Goal: Task Accomplishment & Management: Use online tool/utility

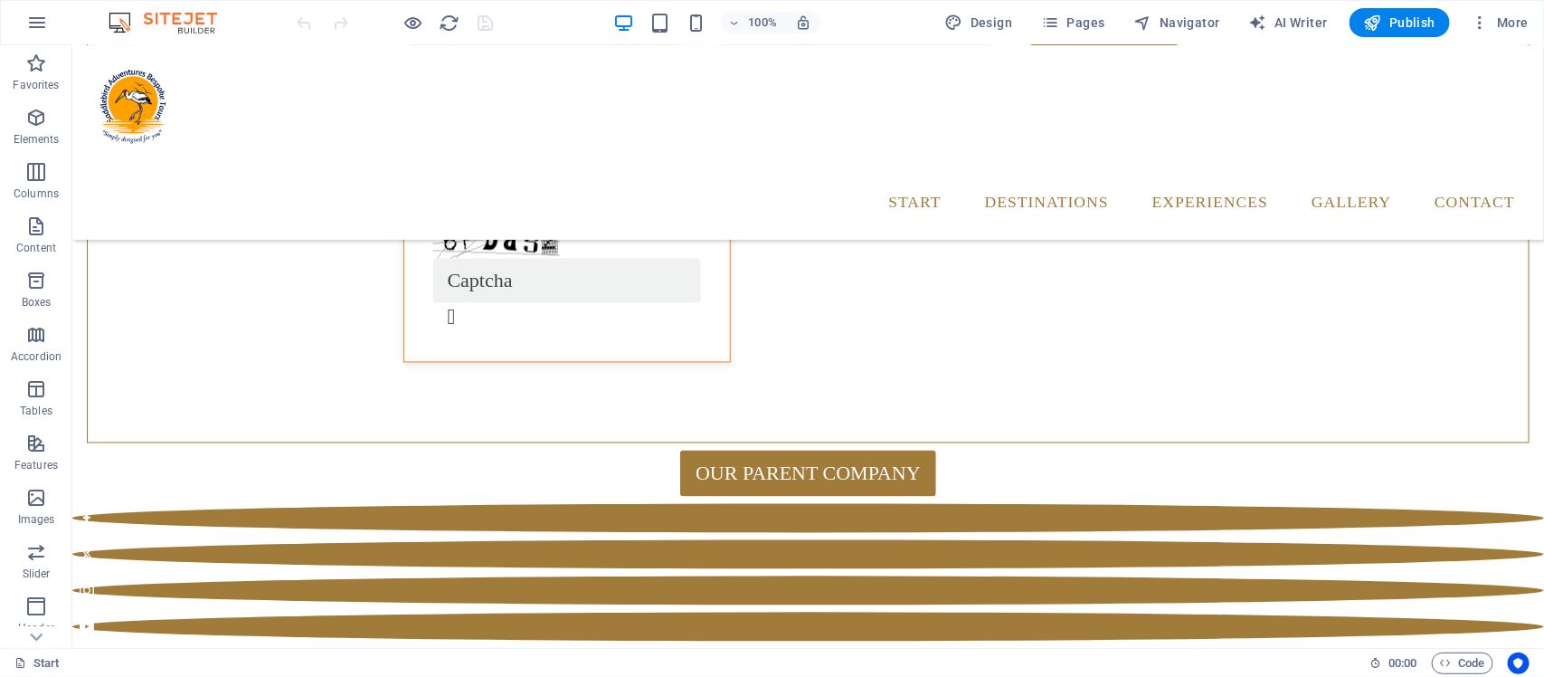
scroll to position [1305, 0]
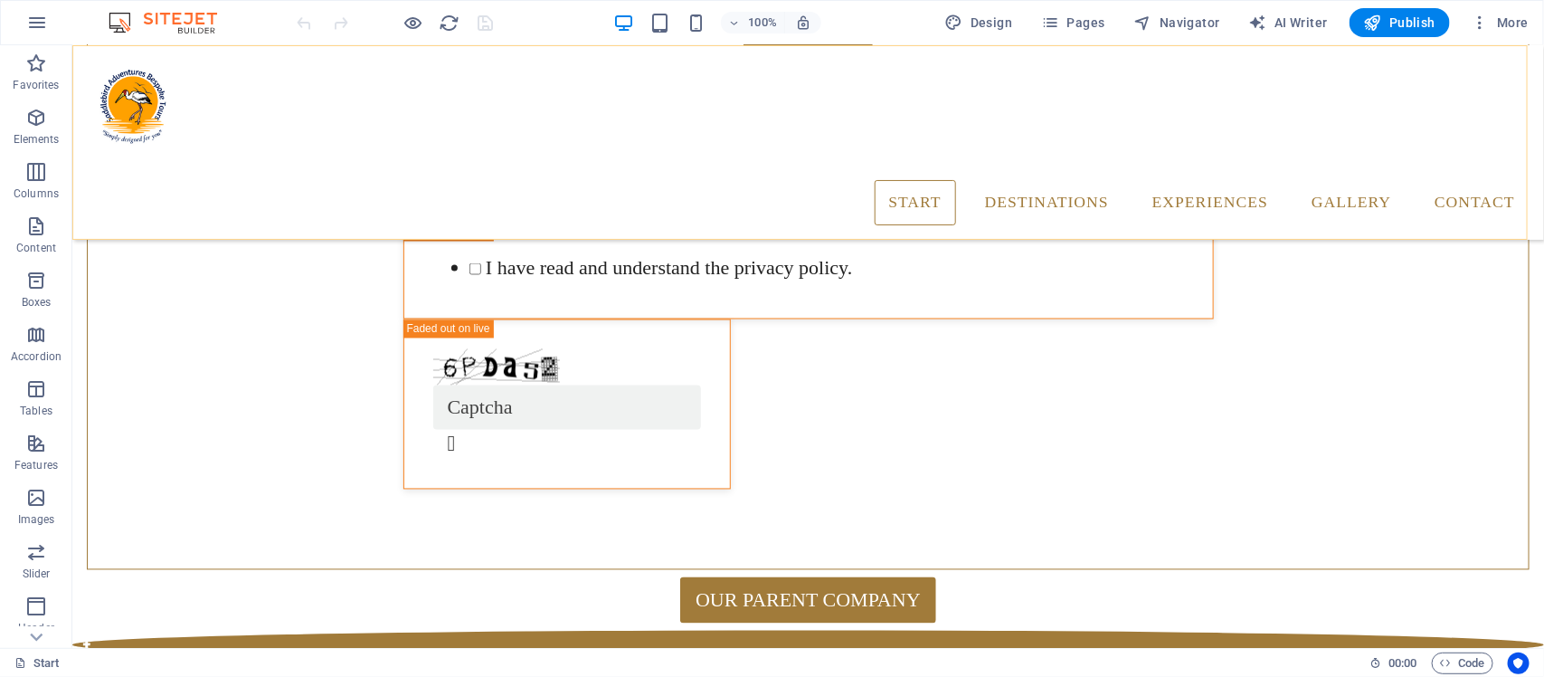
click at [257, 72] on div "S imply designed for you Start Destinations Monthly Specials All Destinations E…" at bounding box center [807, 141] width 1472 height 195
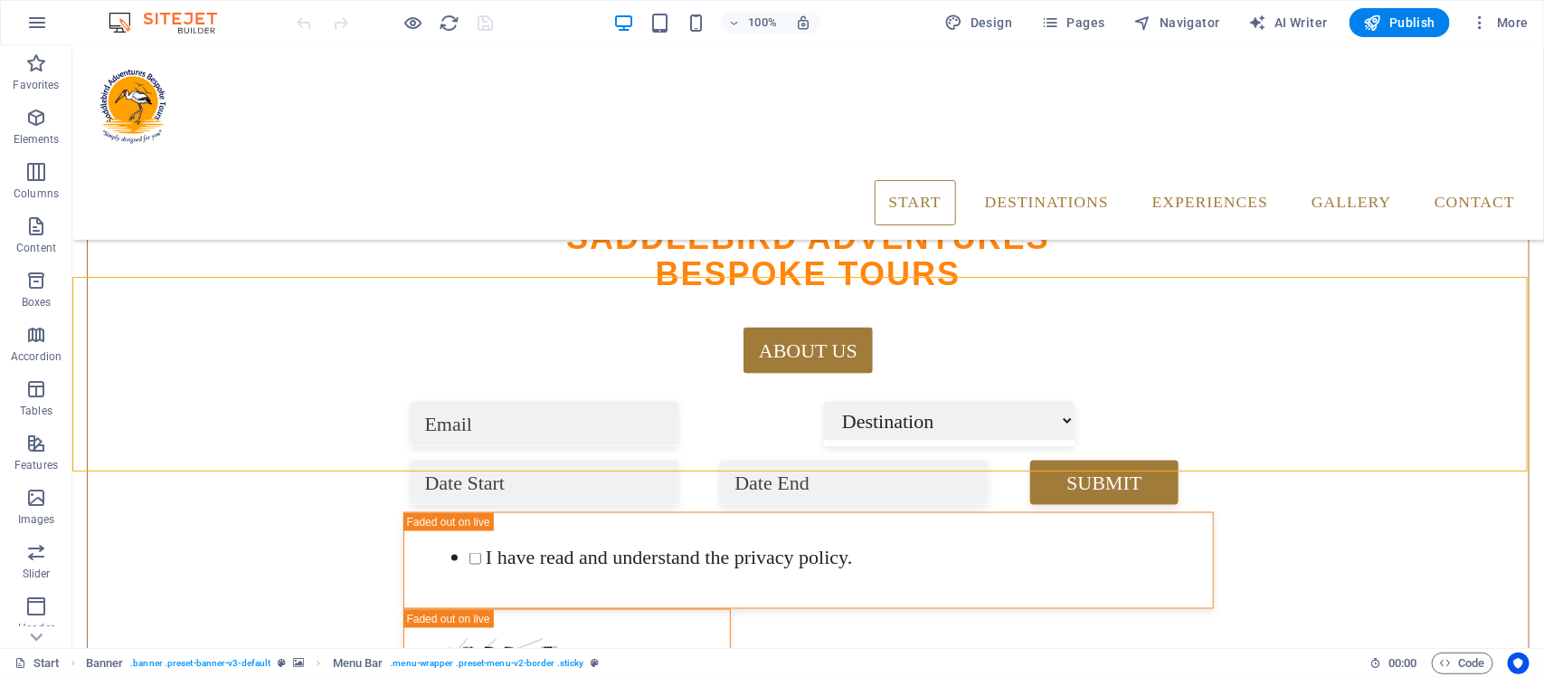
scroll to position [1079, 0]
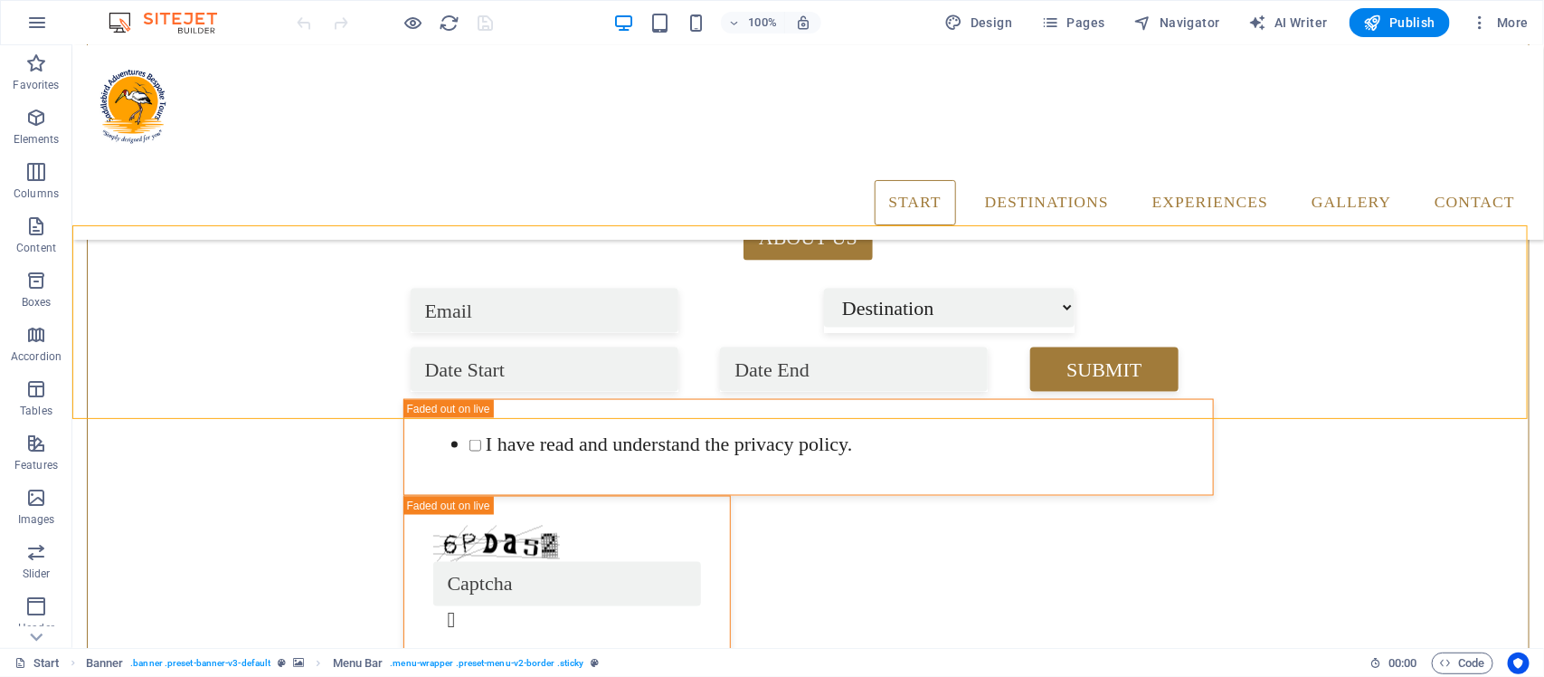
click at [115, 88] on div "S imply designed for you Start Destinations Monthly Specials All Destinations E…" at bounding box center [807, 141] width 1472 height 195
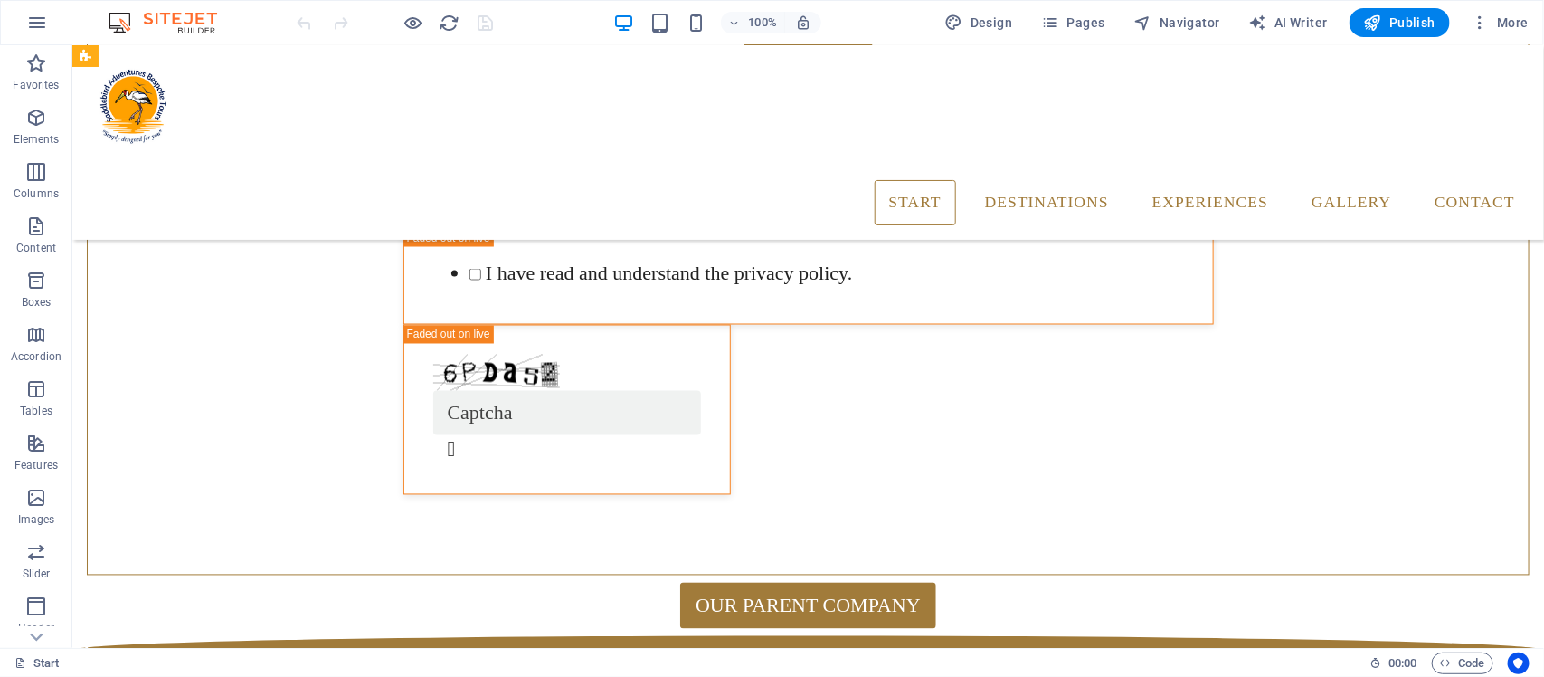
scroll to position [1305, 0]
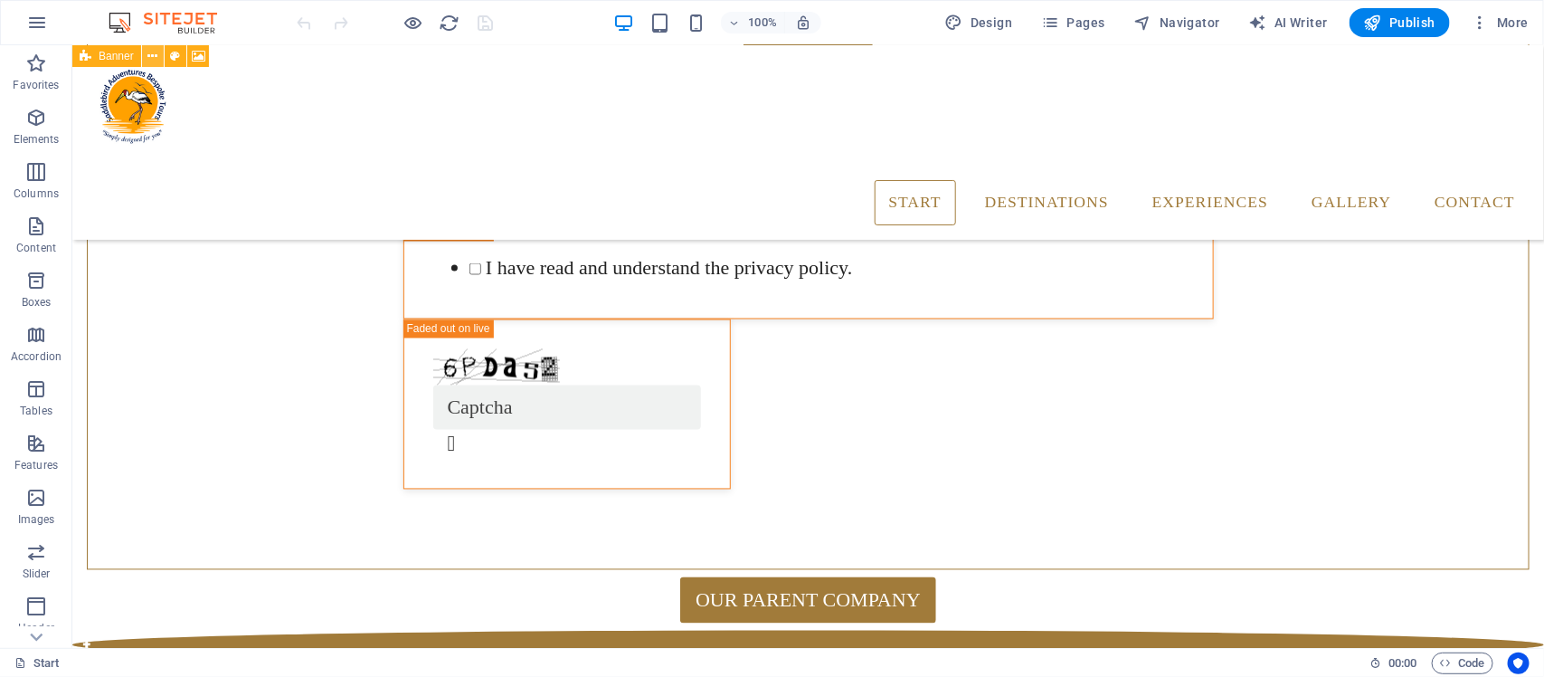
click at [152, 55] on icon at bounding box center [152, 56] width 10 height 19
click at [172, 60] on icon at bounding box center [175, 56] width 10 height 19
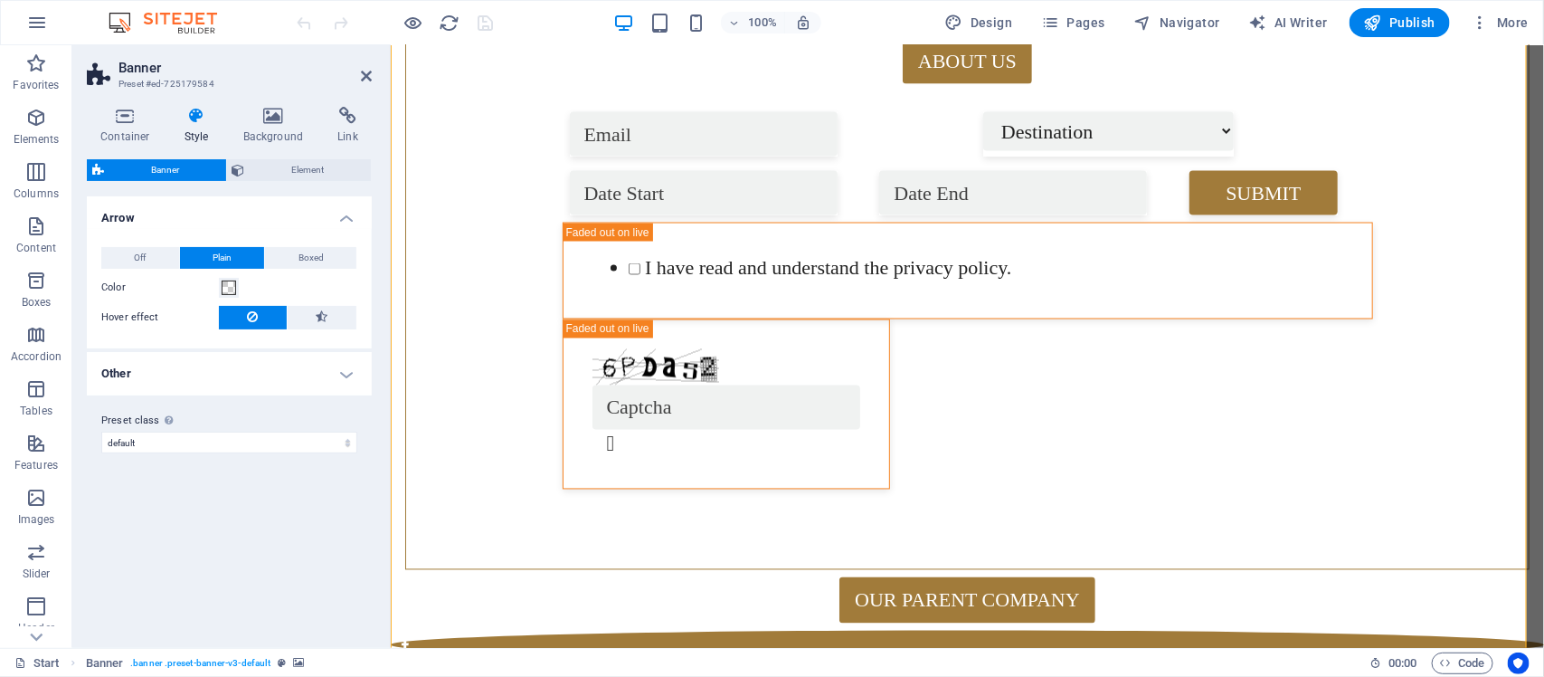
scroll to position [136, 0]
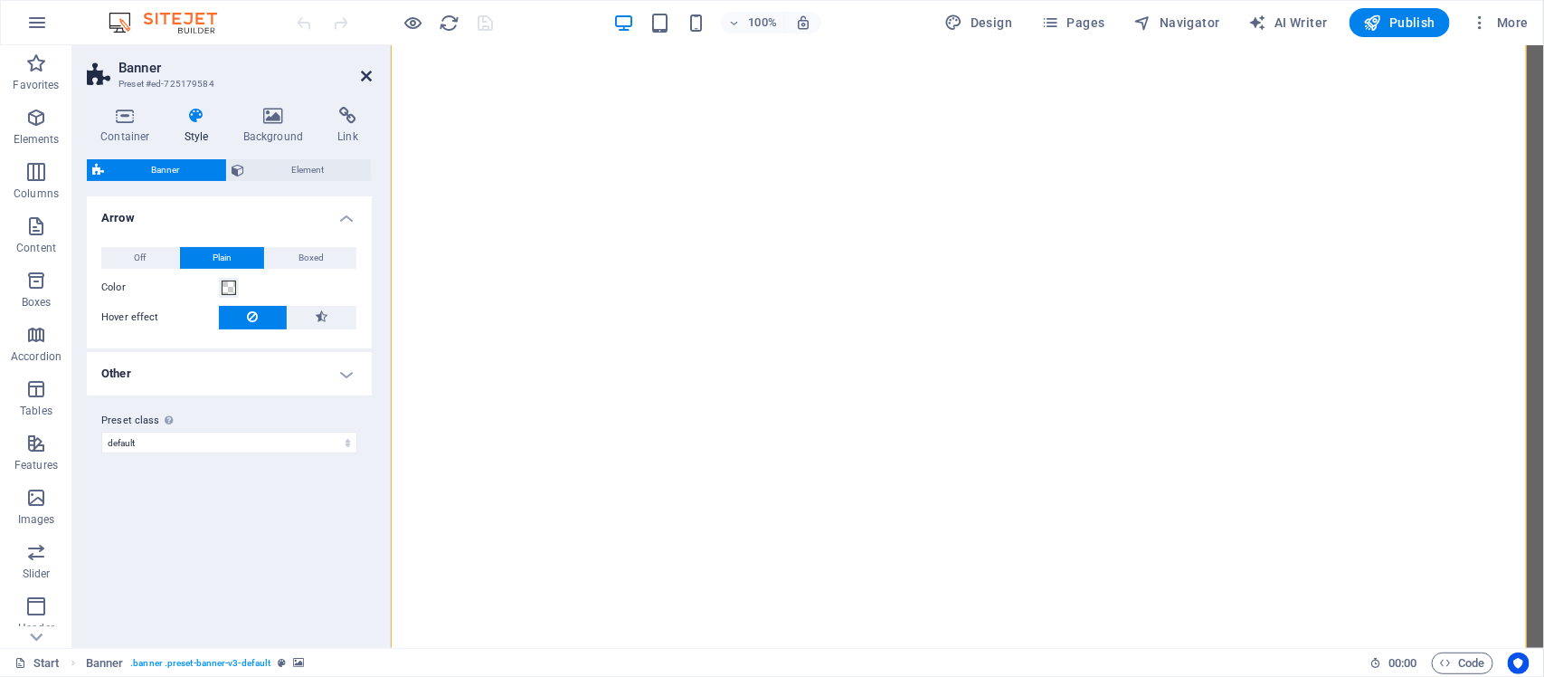
click at [365, 72] on icon at bounding box center [366, 76] width 11 height 14
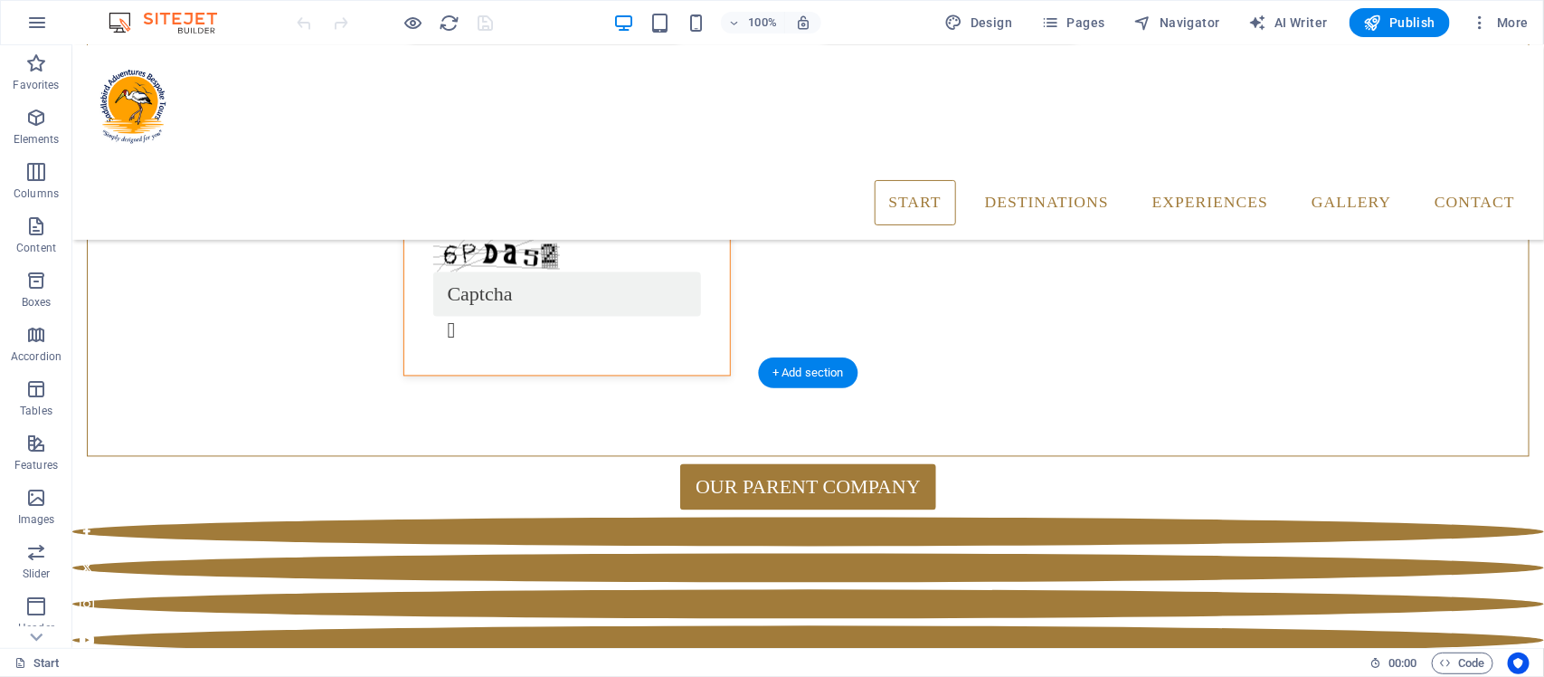
scroll to position [1305, 0]
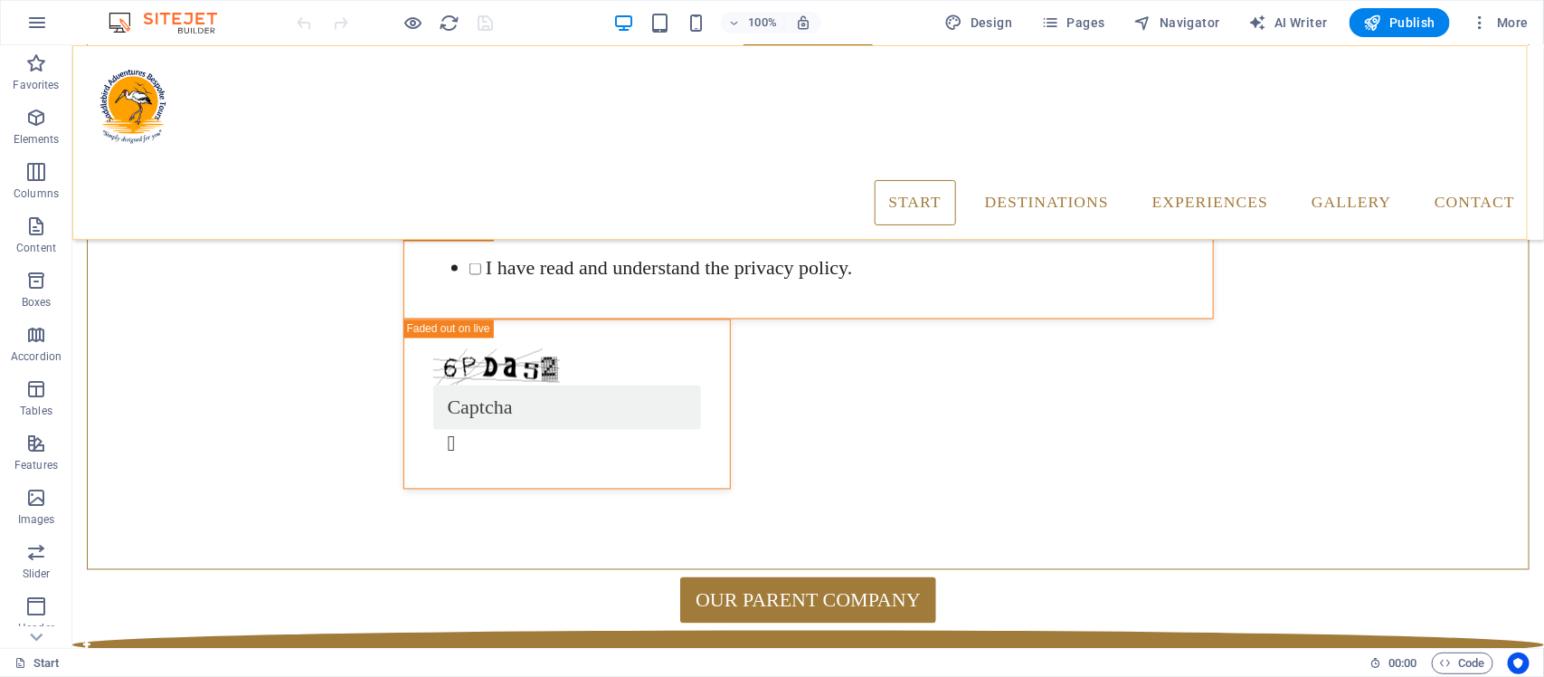
click at [234, 99] on div "S imply designed for you Start Destinations Monthly Specials All Destinations E…" at bounding box center [807, 141] width 1472 height 195
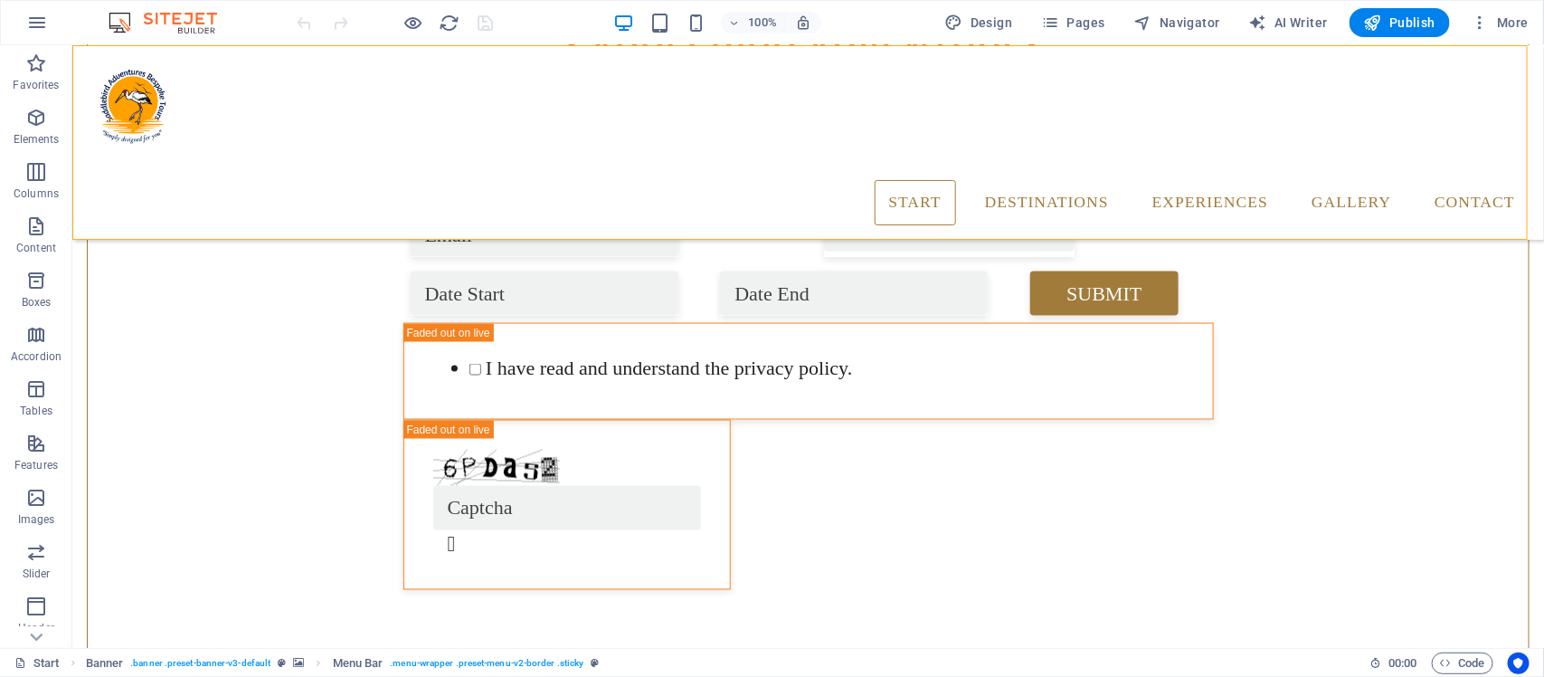
scroll to position [1192, 0]
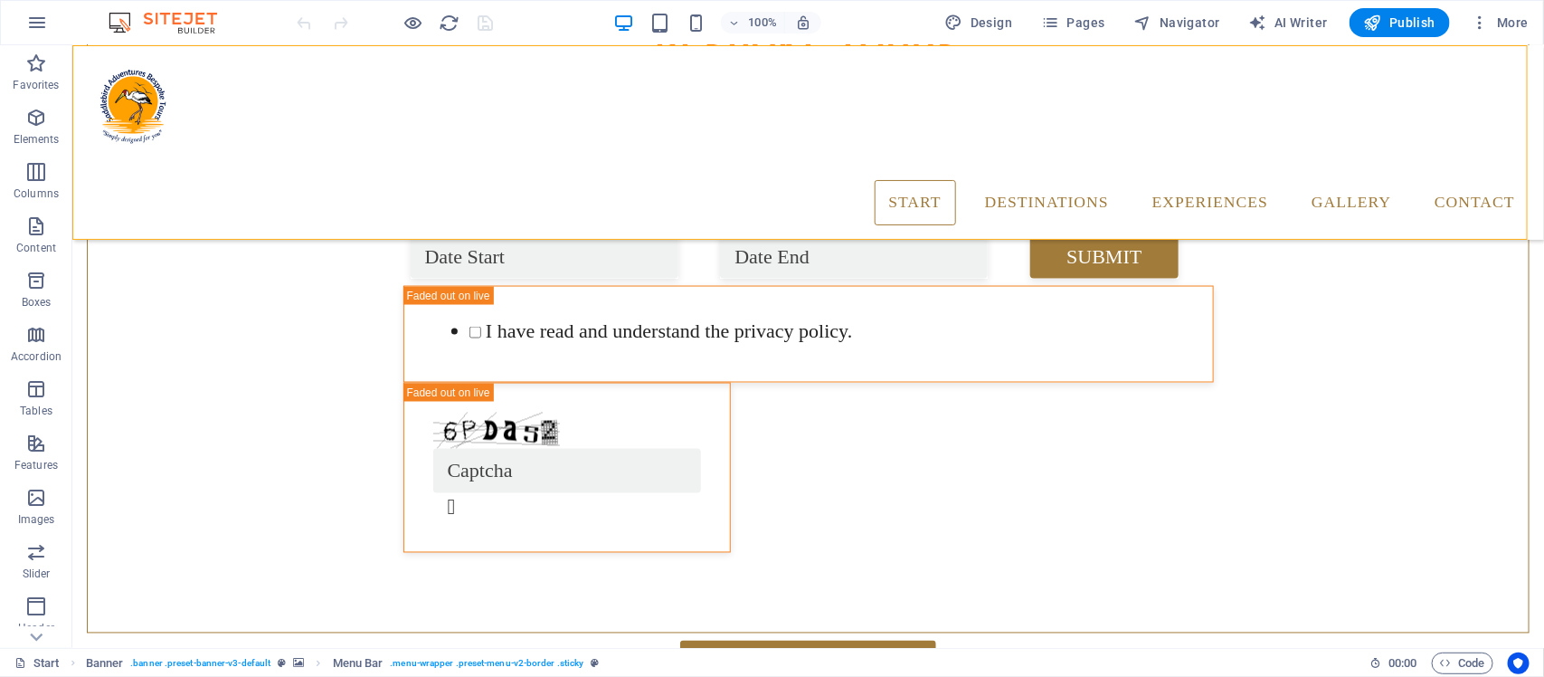
click at [144, 70] on div "S imply designed for you Start Destinations Monthly Specials All Destinations E…" at bounding box center [807, 141] width 1472 height 195
click at [97, 63] on div "S imply designed for you Start Destinations Monthly Specials All Destinations E…" at bounding box center [807, 141] width 1472 height 195
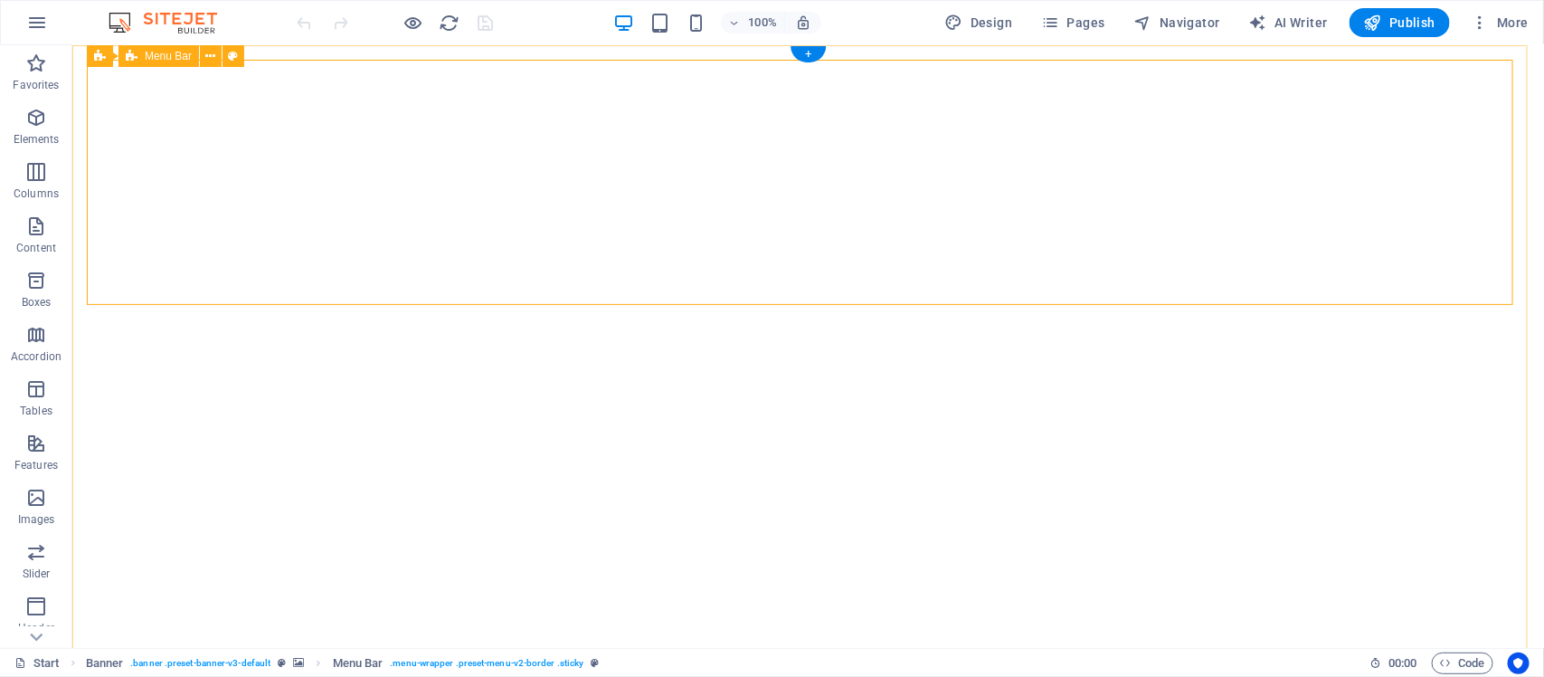
scroll to position [0, 0]
click at [213, 57] on icon at bounding box center [211, 56] width 10 height 19
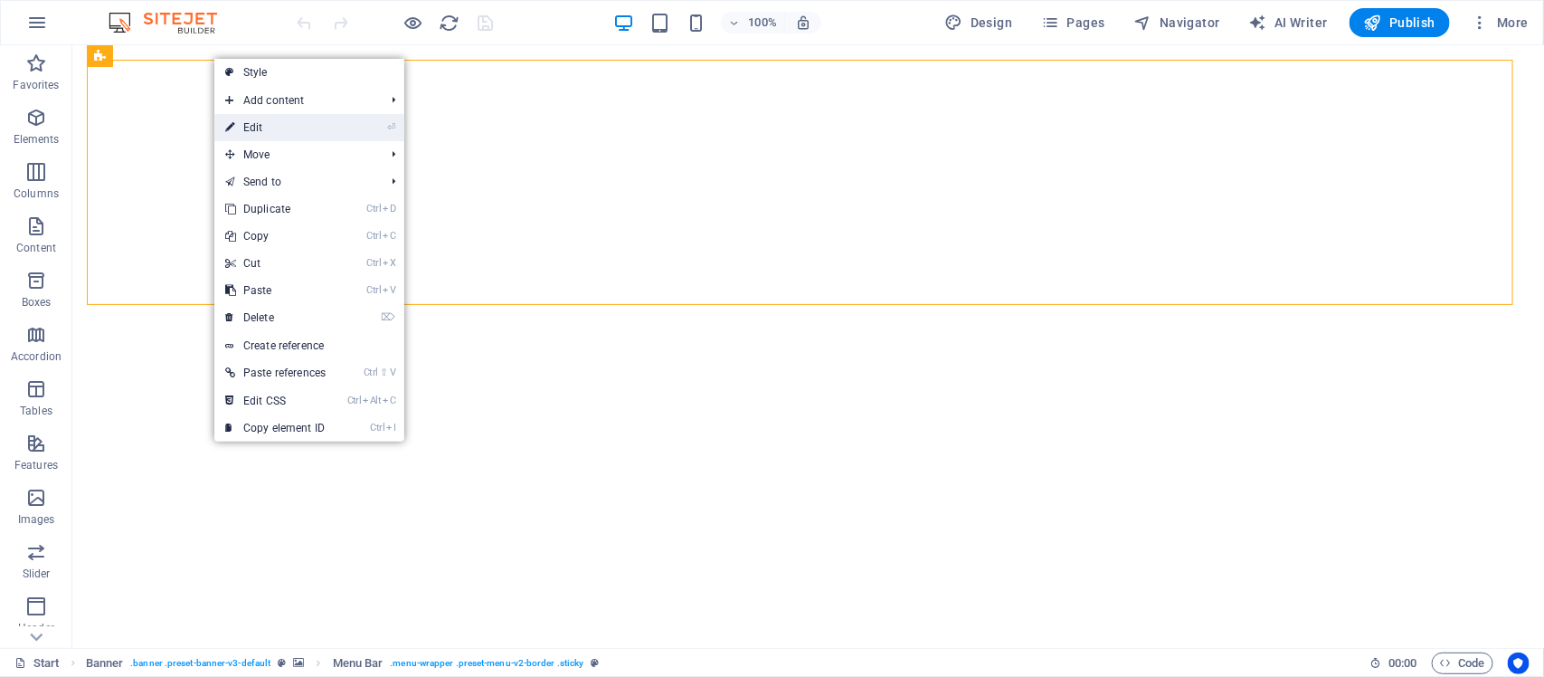
click at [259, 128] on link "⏎ Edit" at bounding box center [275, 127] width 122 height 27
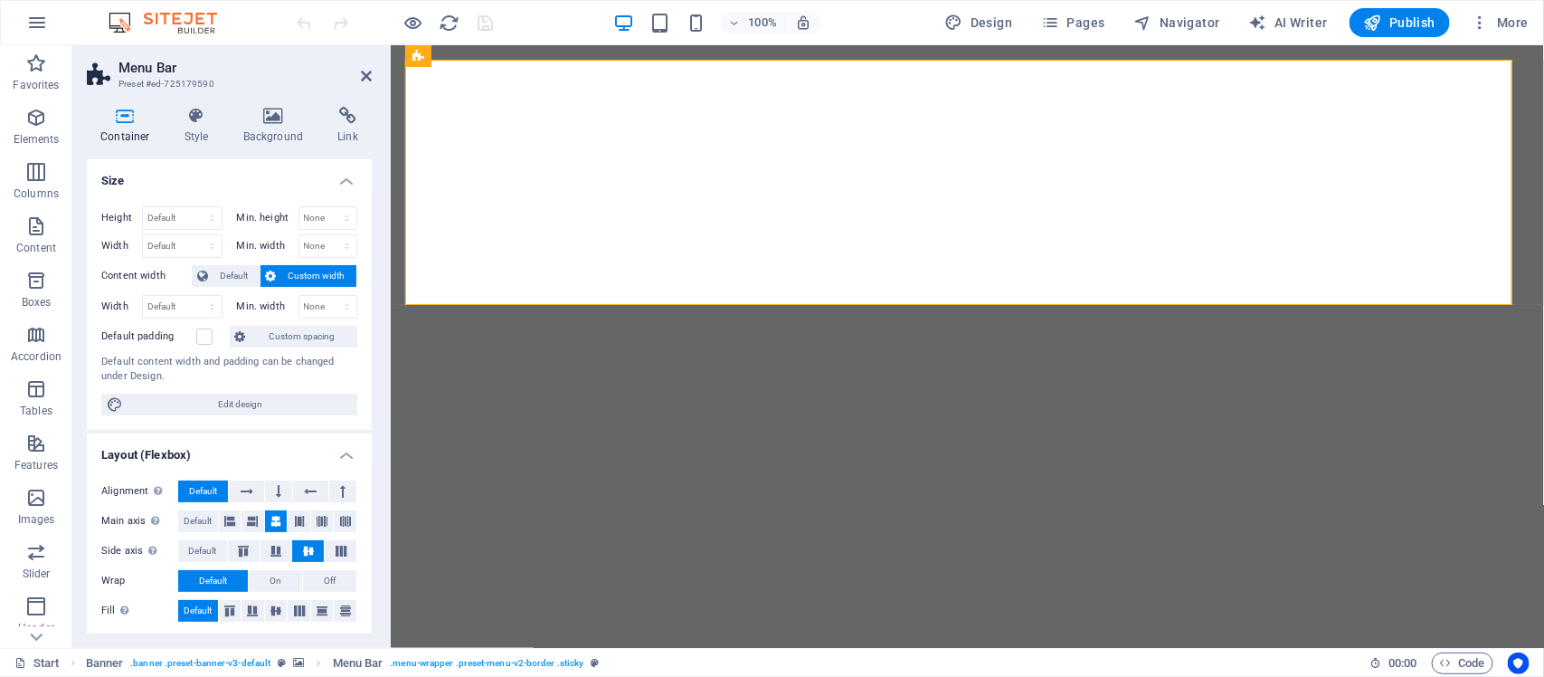
click at [305, 276] on span "Custom width" at bounding box center [317, 276] width 70 height 22
click at [210, 308] on select "Default px rem % em vh vw" at bounding box center [182, 307] width 79 height 22
select select "px"
click at [194, 296] on select "Default px rem % em vh vw" at bounding box center [182, 307] width 79 height 22
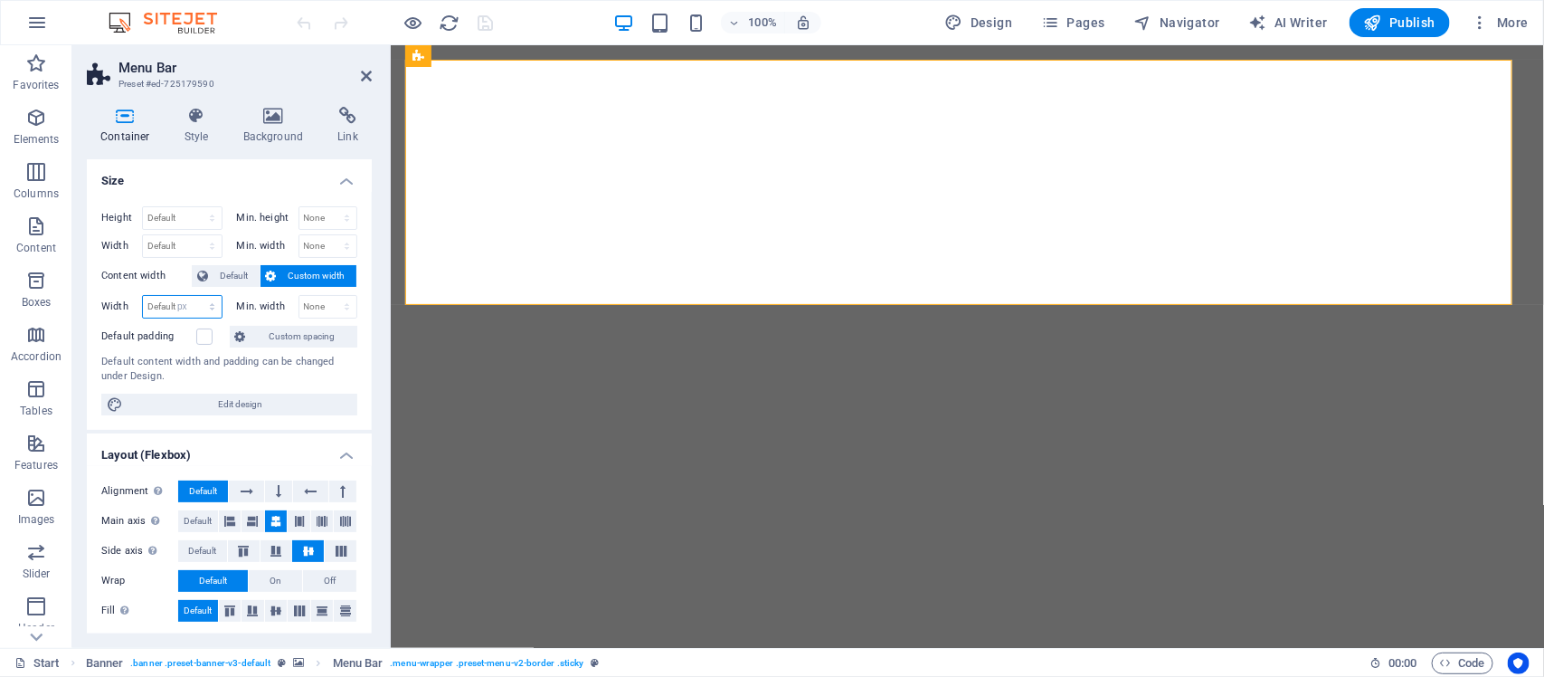
type input "1224"
click at [208, 308] on select "Default px rem % em vh vw" at bounding box center [208, 307] width 25 height 22
select select "7ll52jhlrng"
click at [196, 296] on select "Default px rem % em vh vw" at bounding box center [208, 307] width 25 height 22
click at [206, 309] on select "Default px rem % em vh vw" at bounding box center [182, 307] width 79 height 22
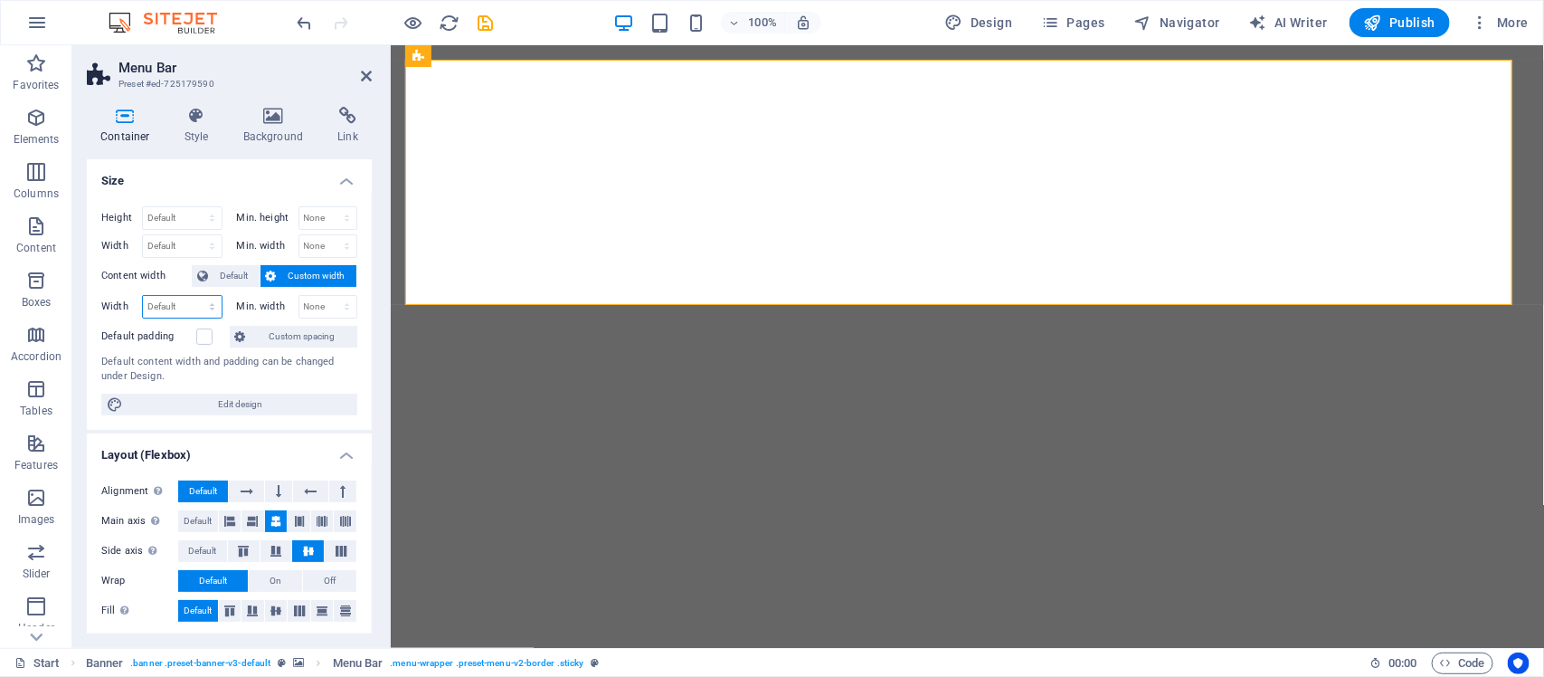
select select "%"
click at [194, 296] on select "Default px rem % em vh vw" at bounding box center [182, 307] width 79 height 22
click at [163, 306] on input "100" at bounding box center [182, 307] width 79 height 22
type input "1"
click at [296, 21] on icon "undo" at bounding box center [305, 23] width 21 height 21
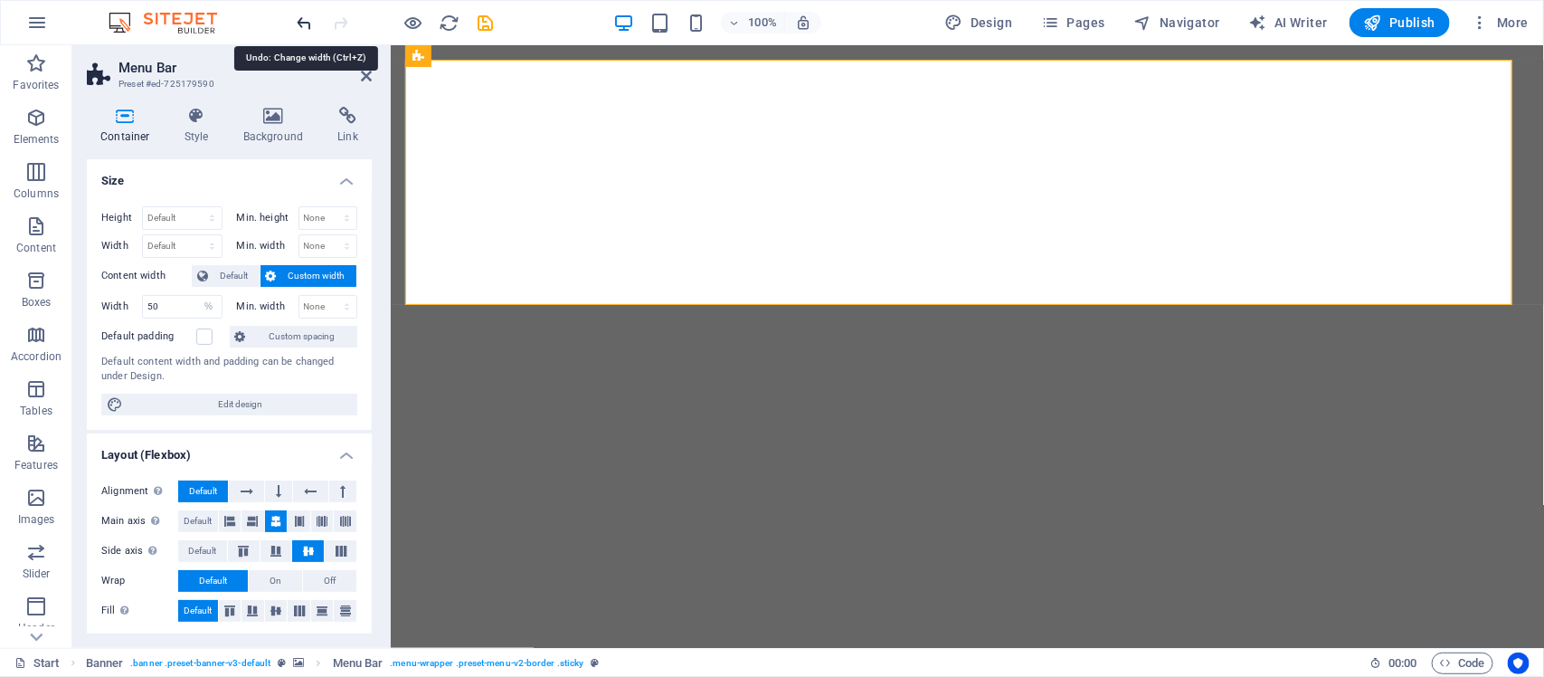
type input "100"
click at [314, 337] on span "Custom spacing" at bounding box center [302, 337] width 100 height 22
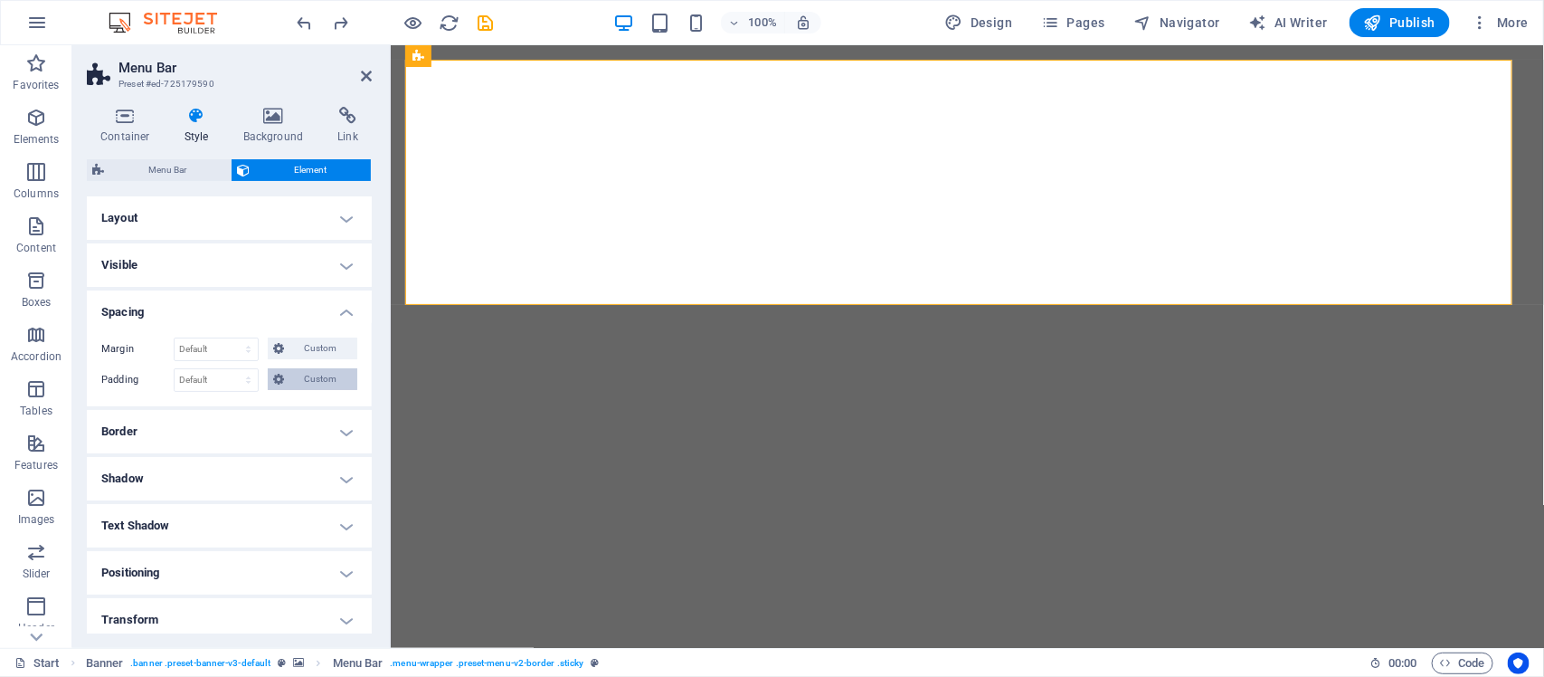
click at [274, 380] on icon at bounding box center [278, 379] width 11 height 22
click at [274, 337] on icon at bounding box center [278, 348] width 11 height 22
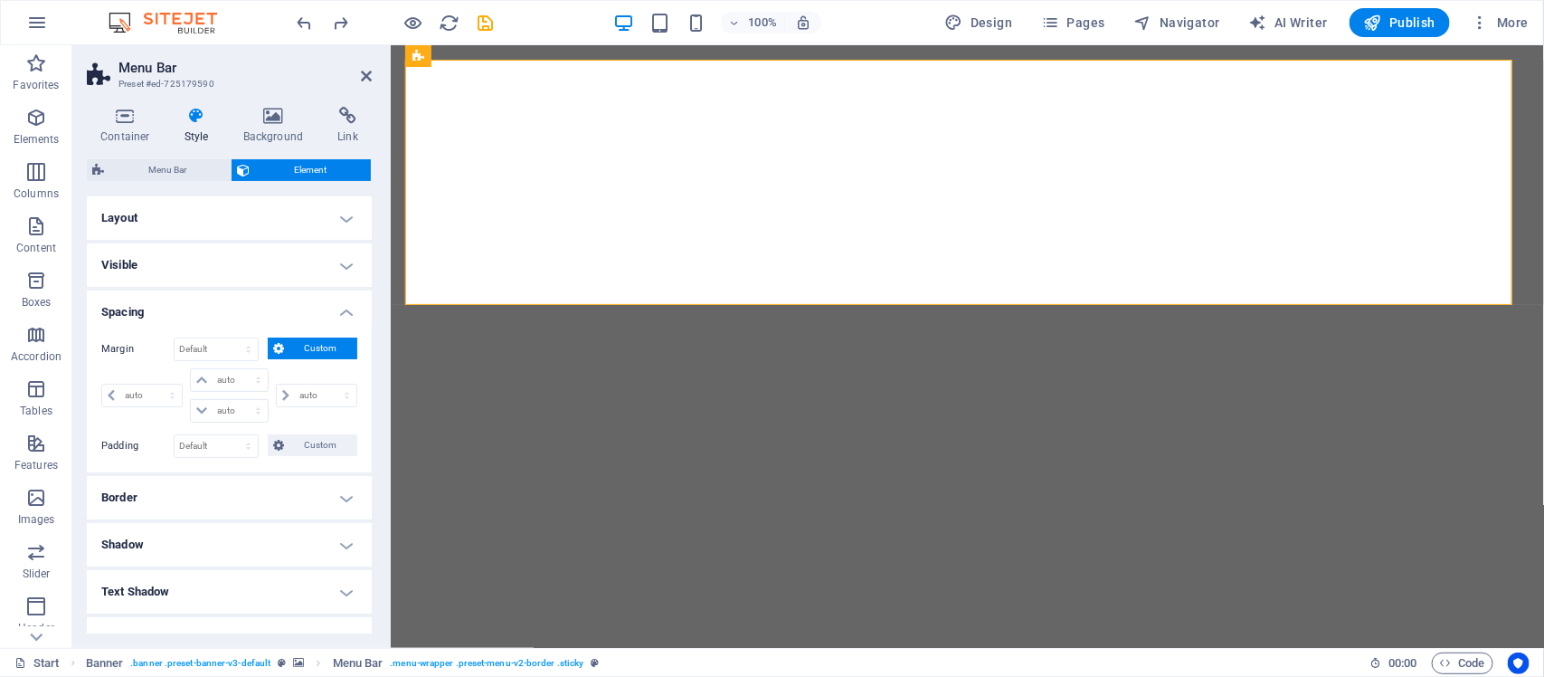
click at [278, 342] on icon at bounding box center [278, 348] width 11 height 22
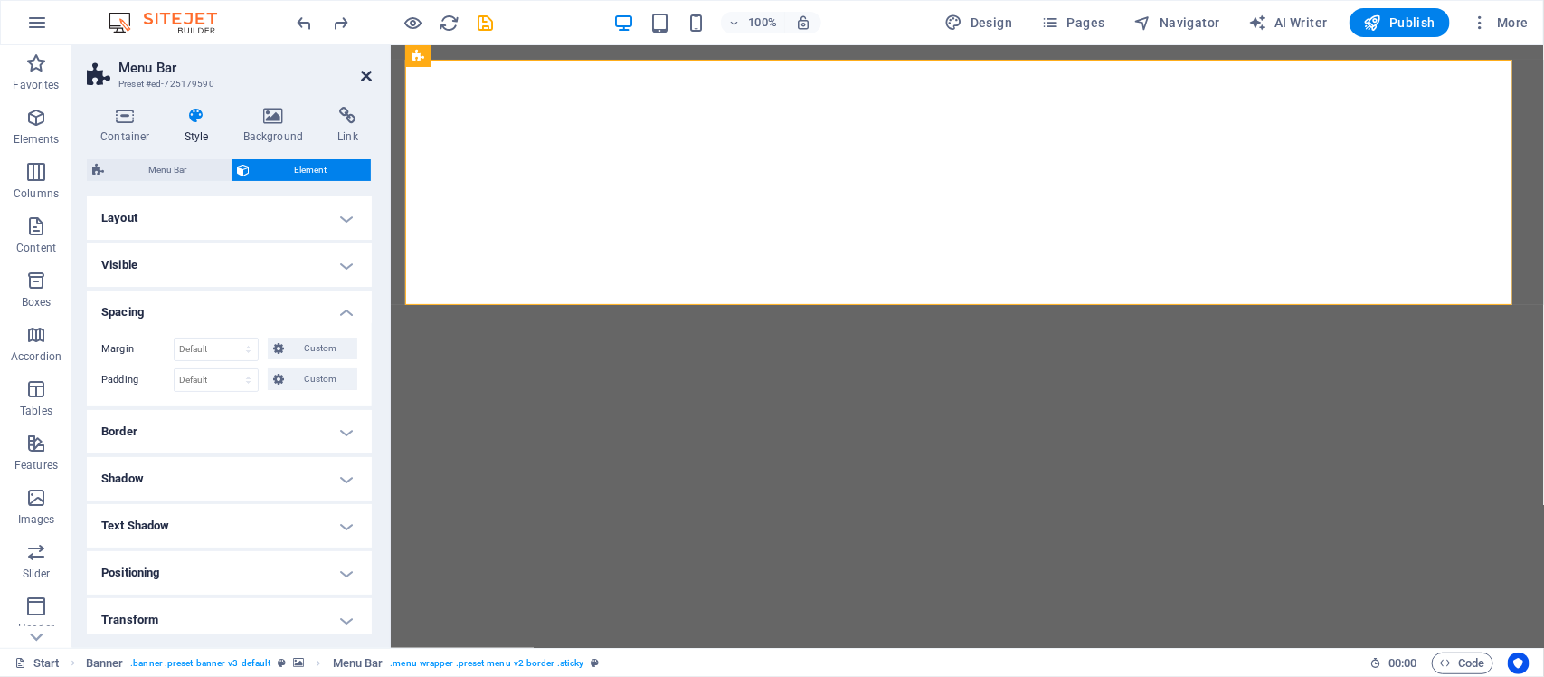
click at [365, 80] on icon at bounding box center [366, 76] width 11 height 14
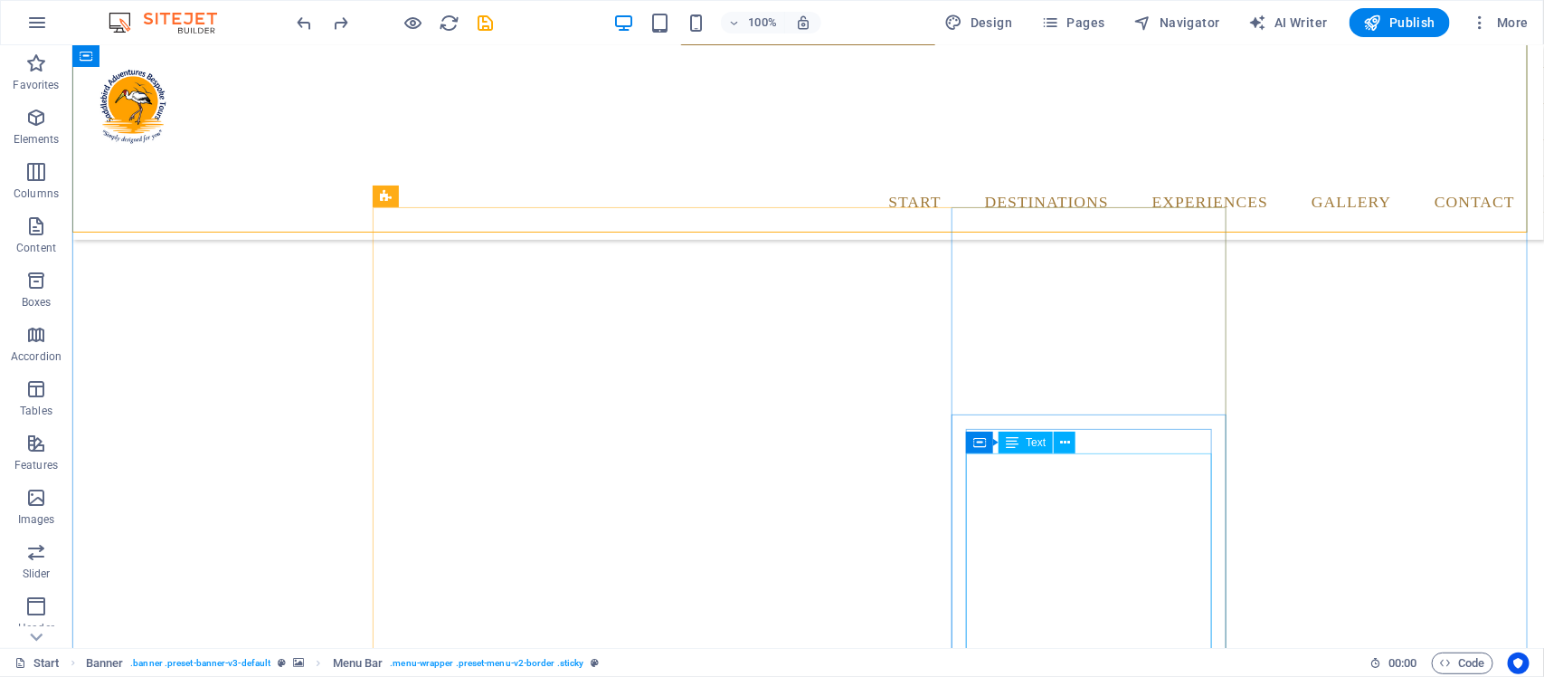
scroll to position [1871, 0]
